Goal: Task Accomplishment & Management: Manage account settings

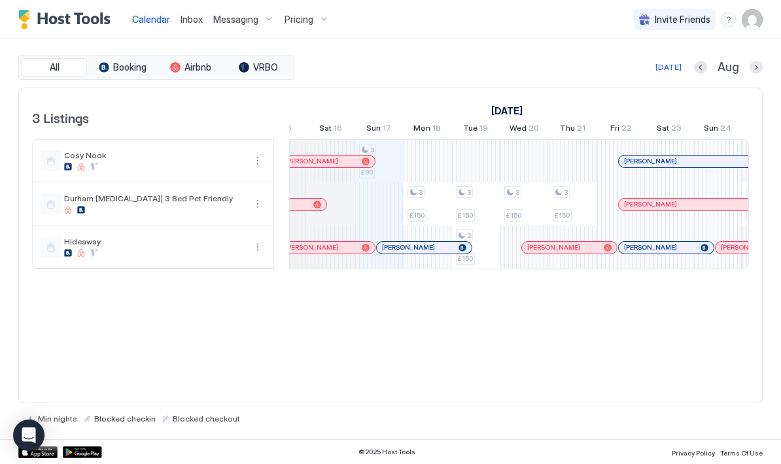
scroll to position [0, 661]
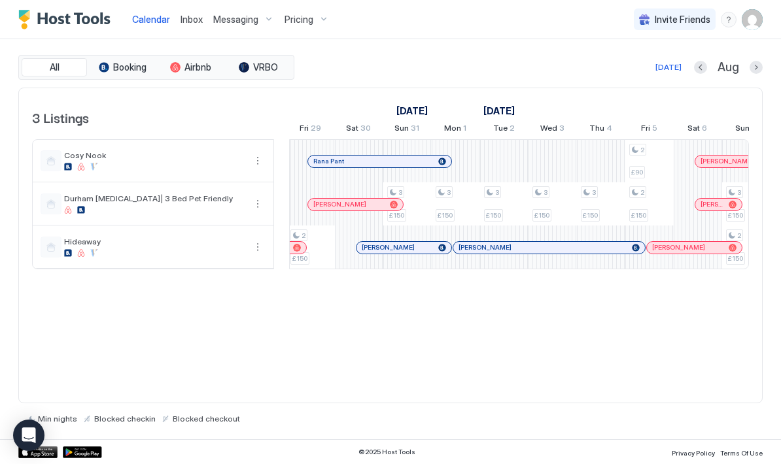
click at [303, 31] on button "Pricing" at bounding box center [306, 19] width 55 height 39
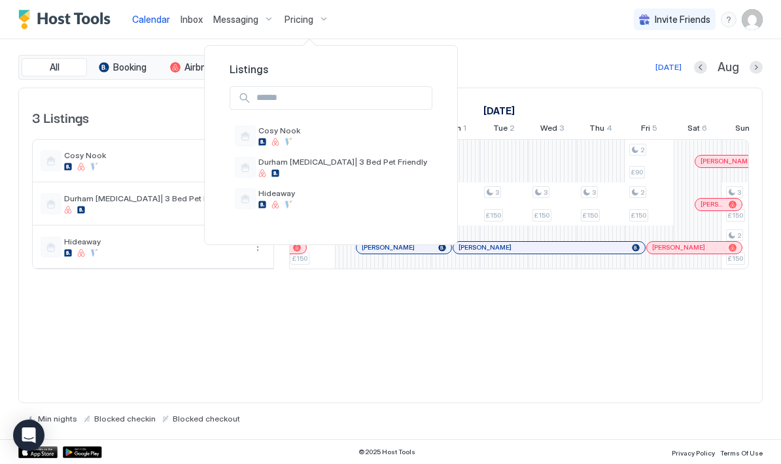
click at [307, 22] on div at bounding box center [390, 232] width 781 height 464
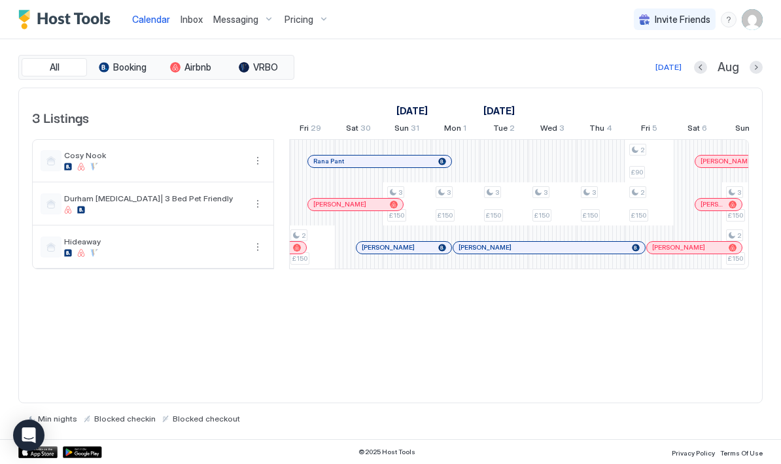
click at [303, 16] on span "Pricing" at bounding box center [298, 20] width 29 height 12
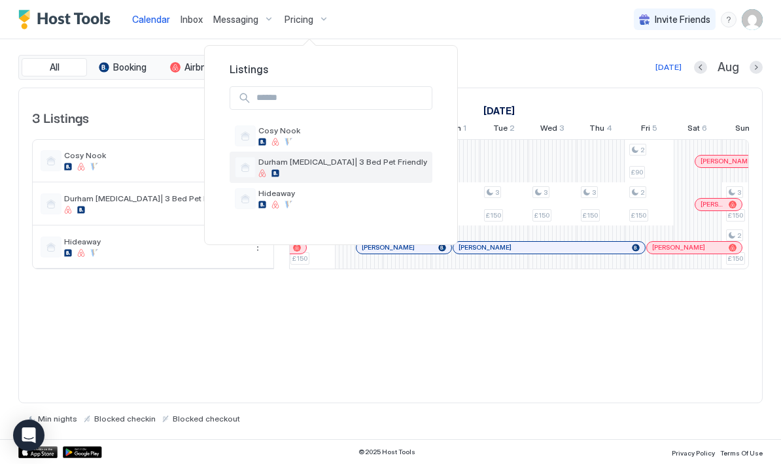
click at [294, 163] on span "Durham [MEDICAL_DATA]| 3 Bed Pet Friendly" at bounding box center [342, 162] width 169 height 10
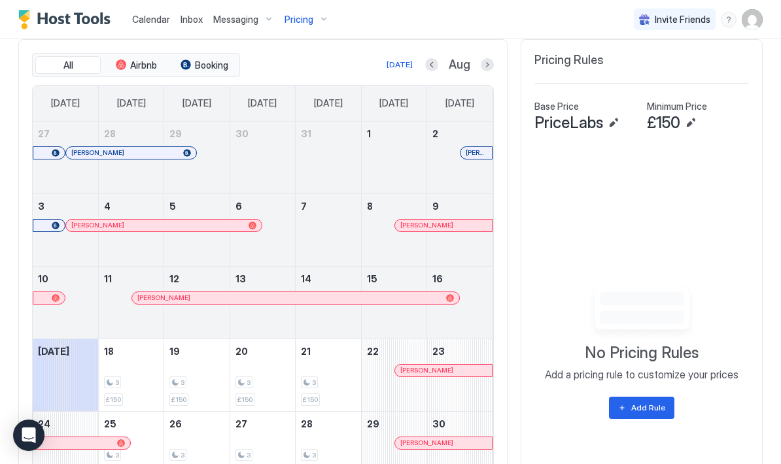
click at [696, 126] on button "Edit" at bounding box center [691, 123] width 16 height 16
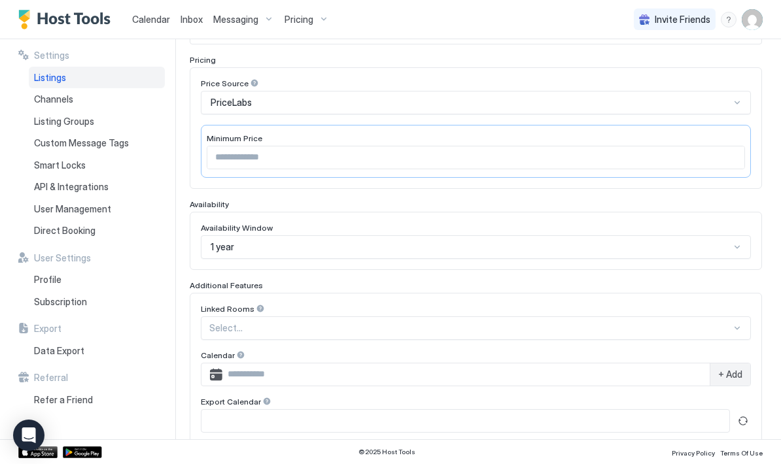
click at [296, 156] on input "***" at bounding box center [475, 157] width 537 height 22
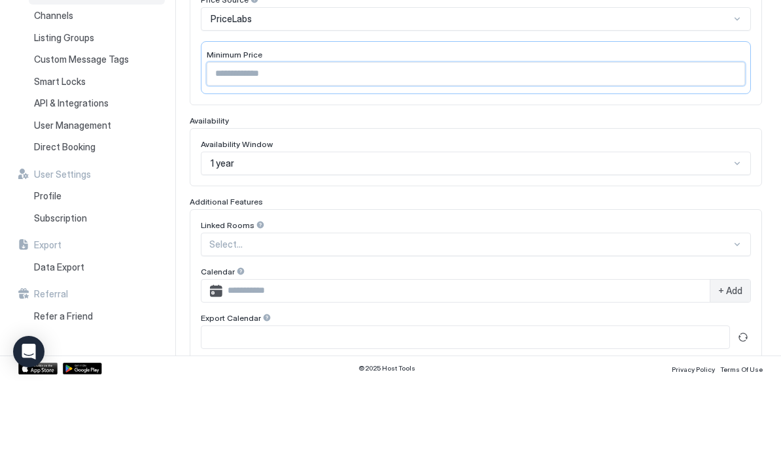
type input "*"
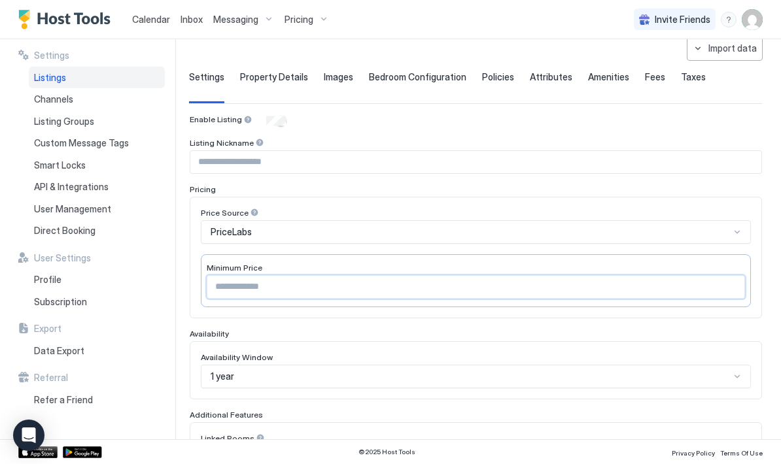
click at [335, 286] on input "Input Field" at bounding box center [475, 287] width 537 height 22
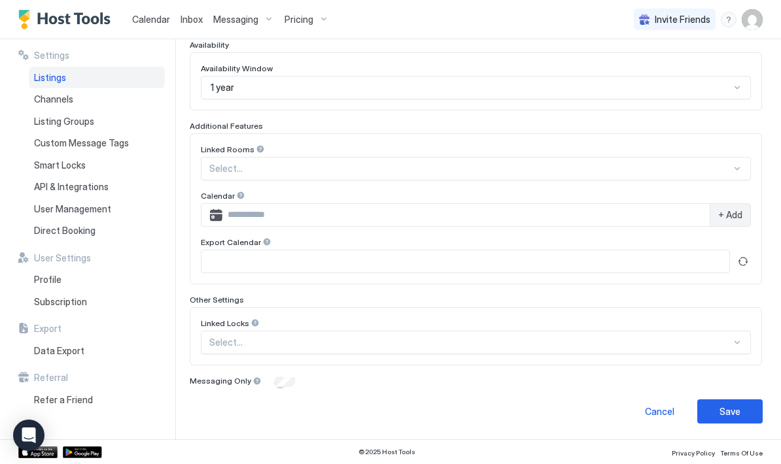
scroll to position [354, 0]
type input "***"
click at [733, 405] on div "Save" at bounding box center [729, 412] width 21 height 14
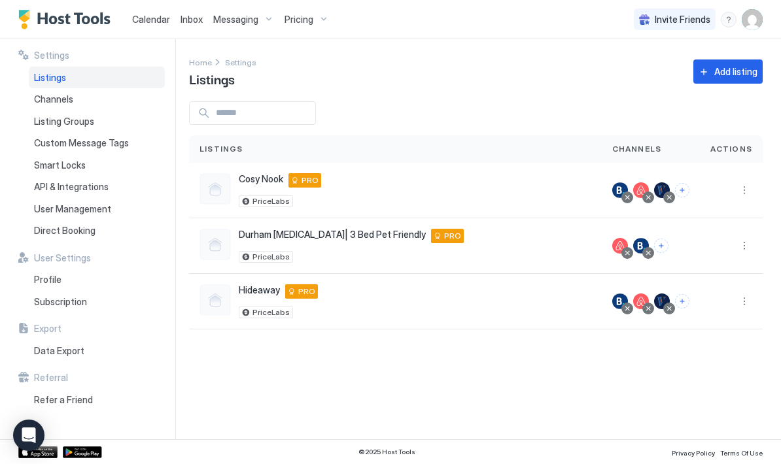
click at [379, 444] on div "© 2025 Host Tools Privacy Policy Terms Of Use" at bounding box center [390, 451] width 781 height 25
click at [415, 306] on div "Hideaway [STREET_ADDRESS][PERSON_NAME] GB PRO PriceLabs" at bounding box center [395, 301] width 392 height 34
click at [414, 307] on div "Hideaway [STREET_ADDRESS][PERSON_NAME] GB PRO PriceLabs" at bounding box center [395, 301] width 392 height 34
click at [418, 300] on div "Hideaway [STREET_ADDRESS][PERSON_NAME] GB PRO PriceLabs" at bounding box center [395, 301] width 392 height 34
click at [417, 302] on div "Hideaway [STREET_ADDRESS][PERSON_NAME] GB PRO PriceLabs" at bounding box center [395, 301] width 392 height 34
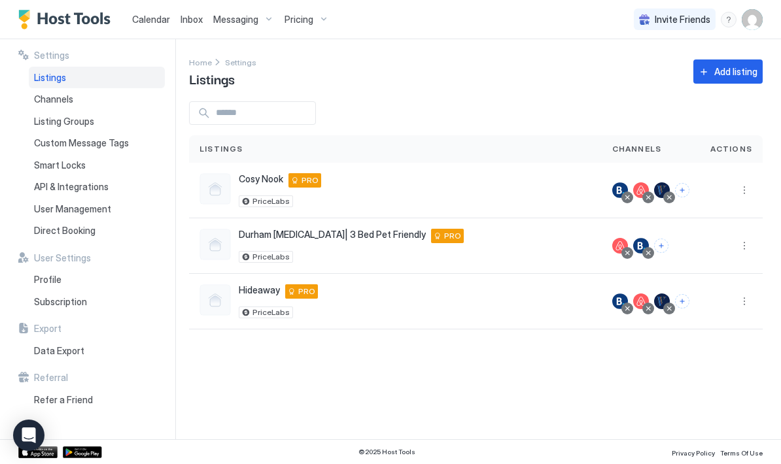
click at [417, 301] on div "Hideaway [STREET_ADDRESS][PERSON_NAME] GB PRO PriceLabs" at bounding box center [395, 301] width 392 height 34
click at [296, 298] on div "PRO" at bounding box center [301, 291] width 33 height 14
click at [358, 310] on div "Hideaway [STREET_ADDRESS][PERSON_NAME] GB PRO PriceLabs" at bounding box center [395, 301] width 392 height 34
